Goal: Transaction & Acquisition: Subscribe to service/newsletter

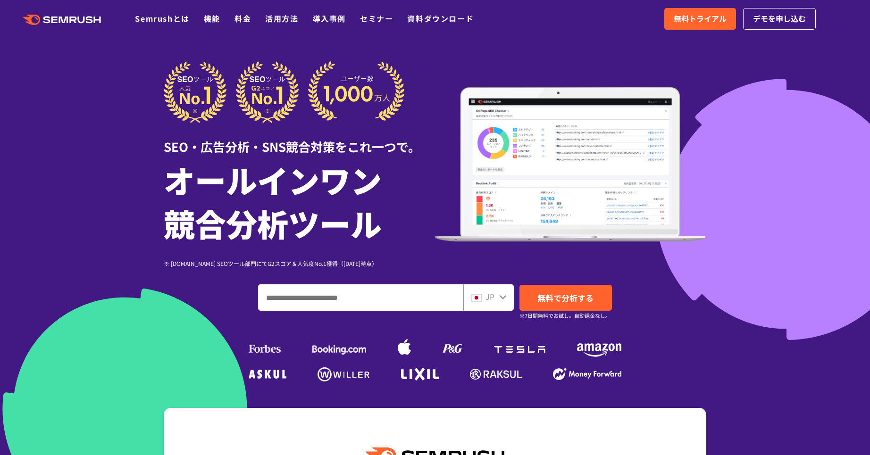
click at [245, 19] on link "料金" at bounding box center [242, 18] width 17 height 11
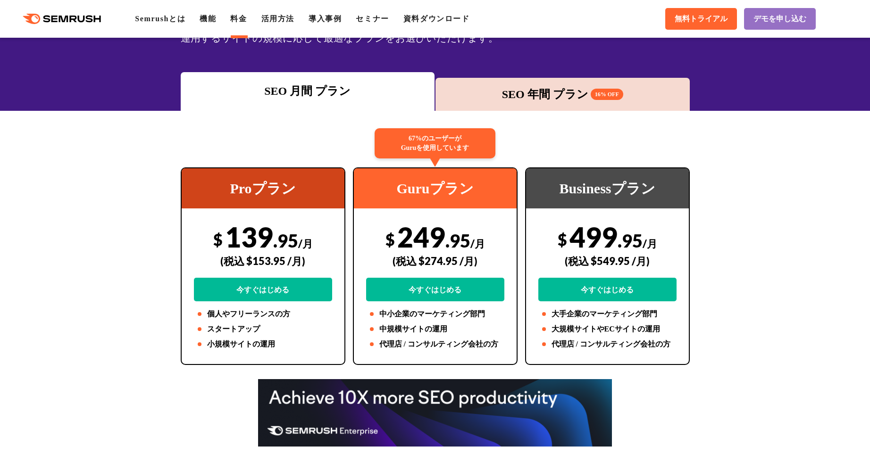
scroll to position [124, 0]
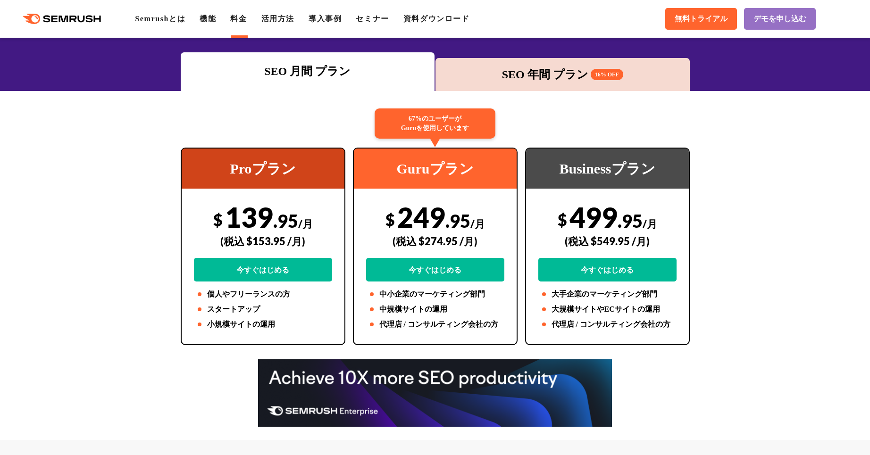
click at [578, 71] on div "SEO 年間 プラン 16% OFF" at bounding box center [562, 74] width 245 height 17
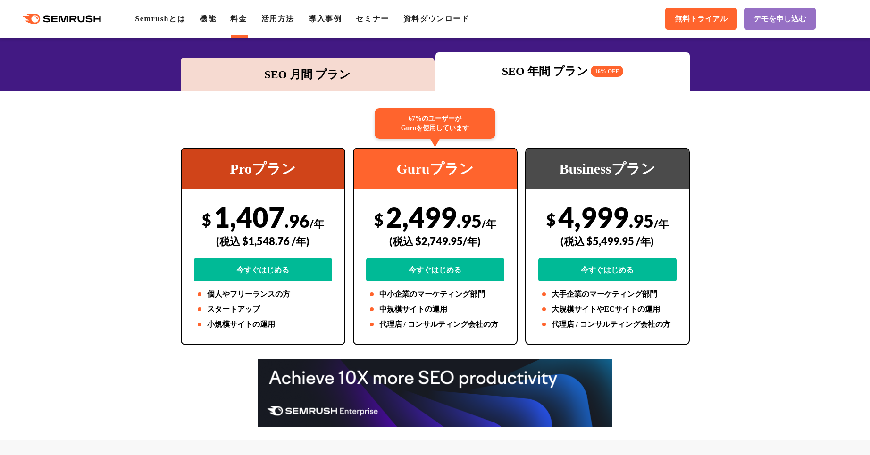
click at [278, 73] on div "SEO 月間 プラン" at bounding box center [307, 74] width 245 height 17
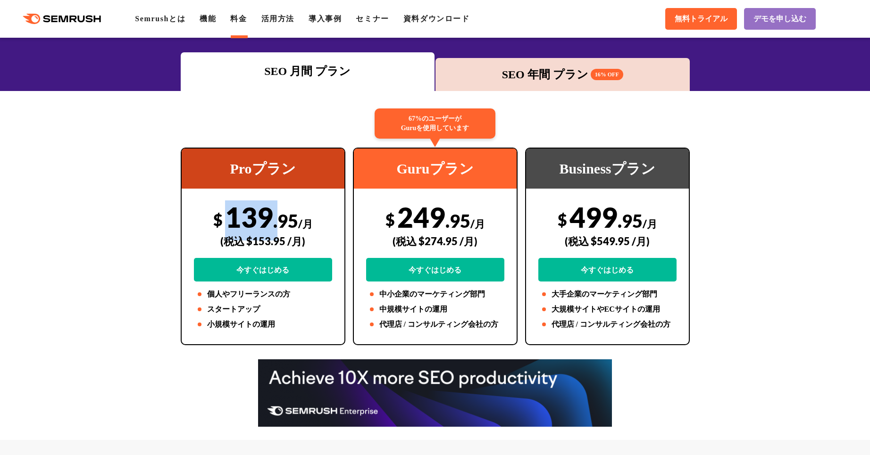
drag, startPoint x: 227, startPoint y: 221, endPoint x: 276, endPoint y: 218, distance: 49.1
click at [276, 218] on div "$ 139 .95 /月 (税込 $153.95 /月) 今すぐはじめる" at bounding box center [263, 240] width 138 height 81
click at [276, 218] on span ".95" at bounding box center [285, 221] width 25 height 22
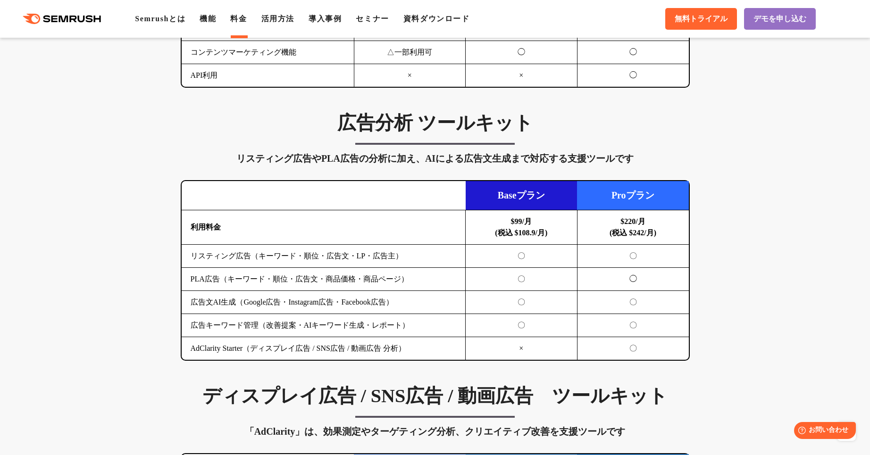
scroll to position [940, 0]
